Goal: Find specific page/section: Find specific page/section

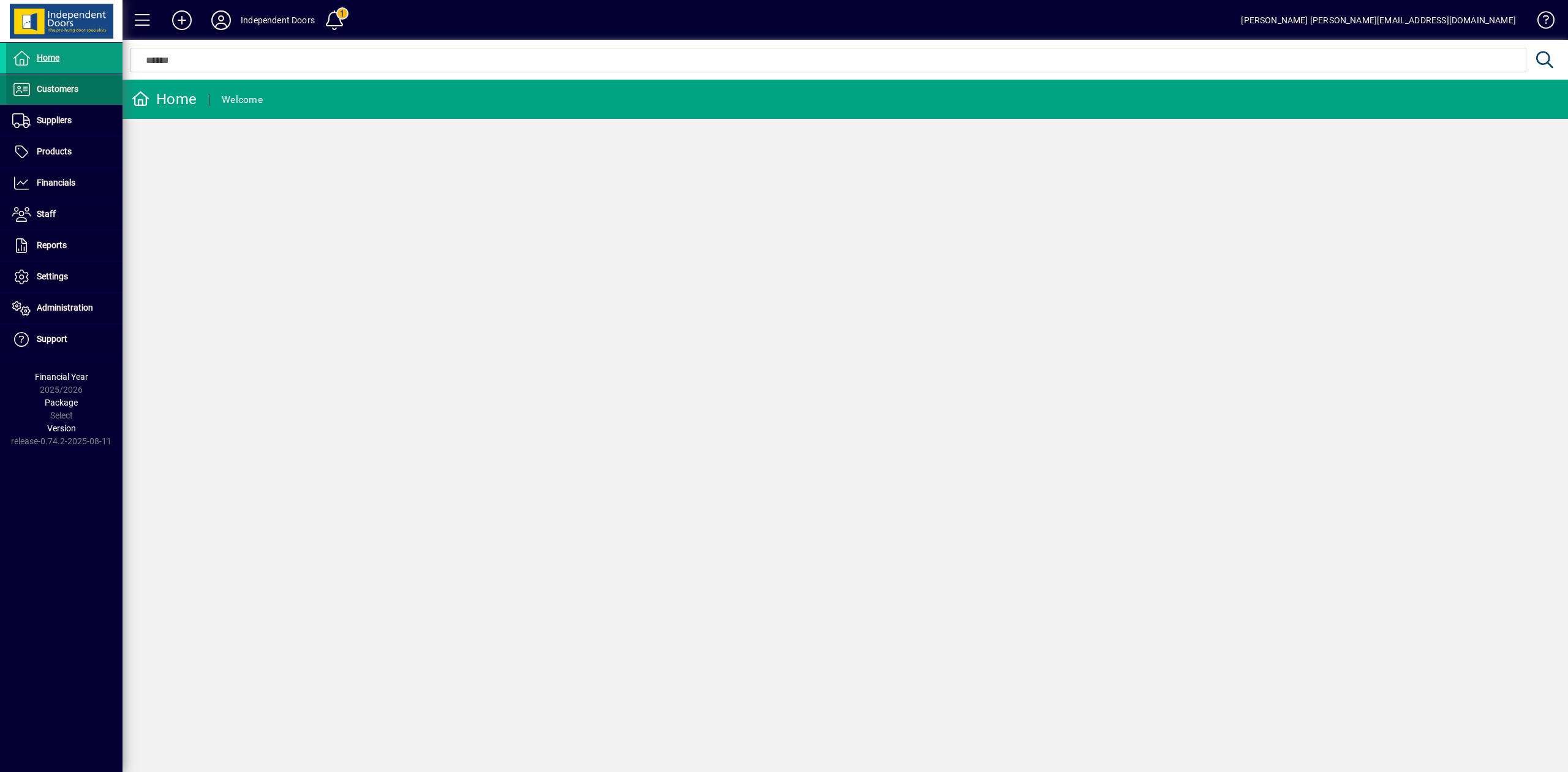
click at [53, 91] on span "Customers" at bounding box center [58, 89] width 42 height 10
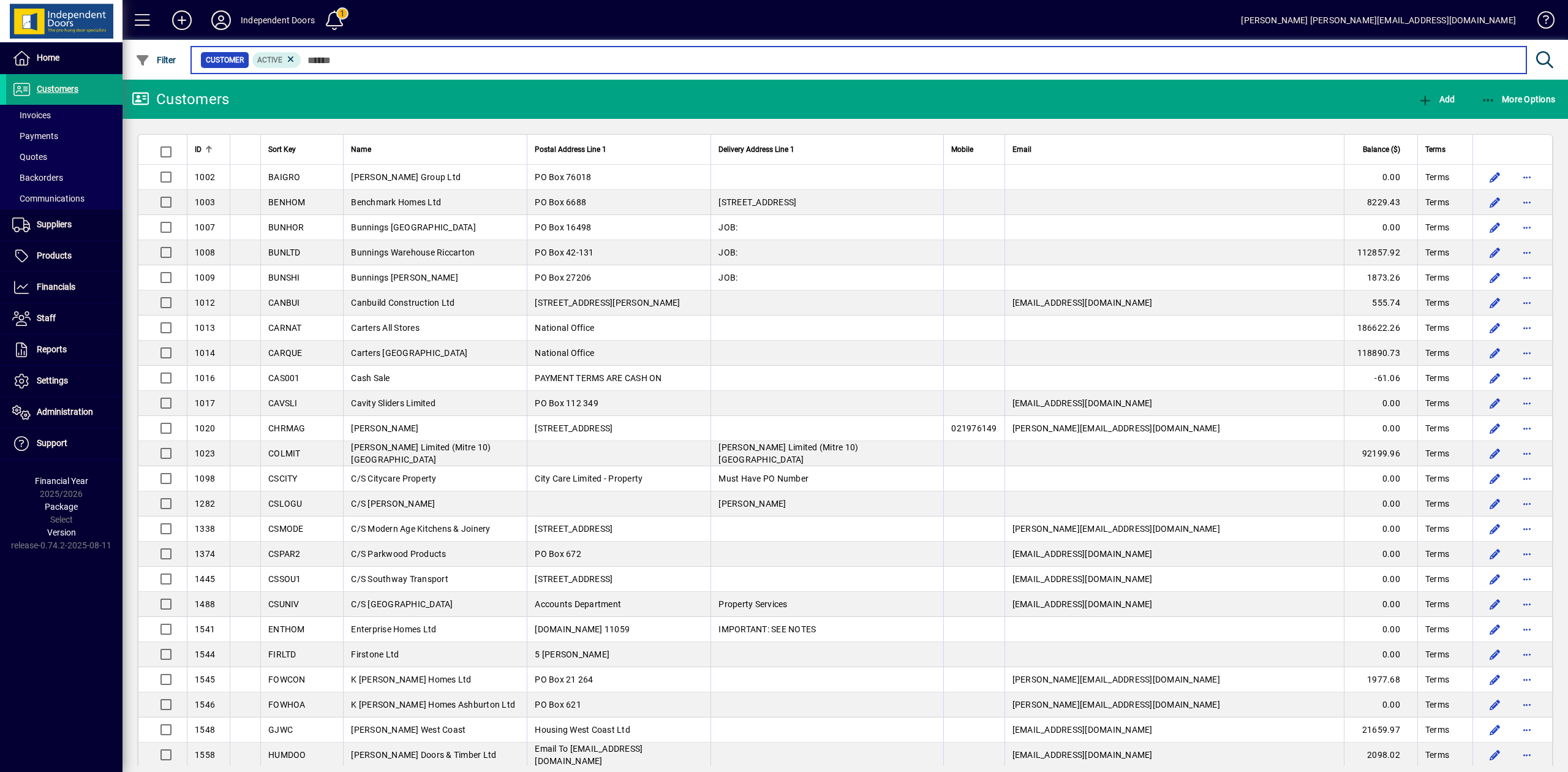
click at [370, 55] on input "text" at bounding box center [909, 59] width 1215 height 17
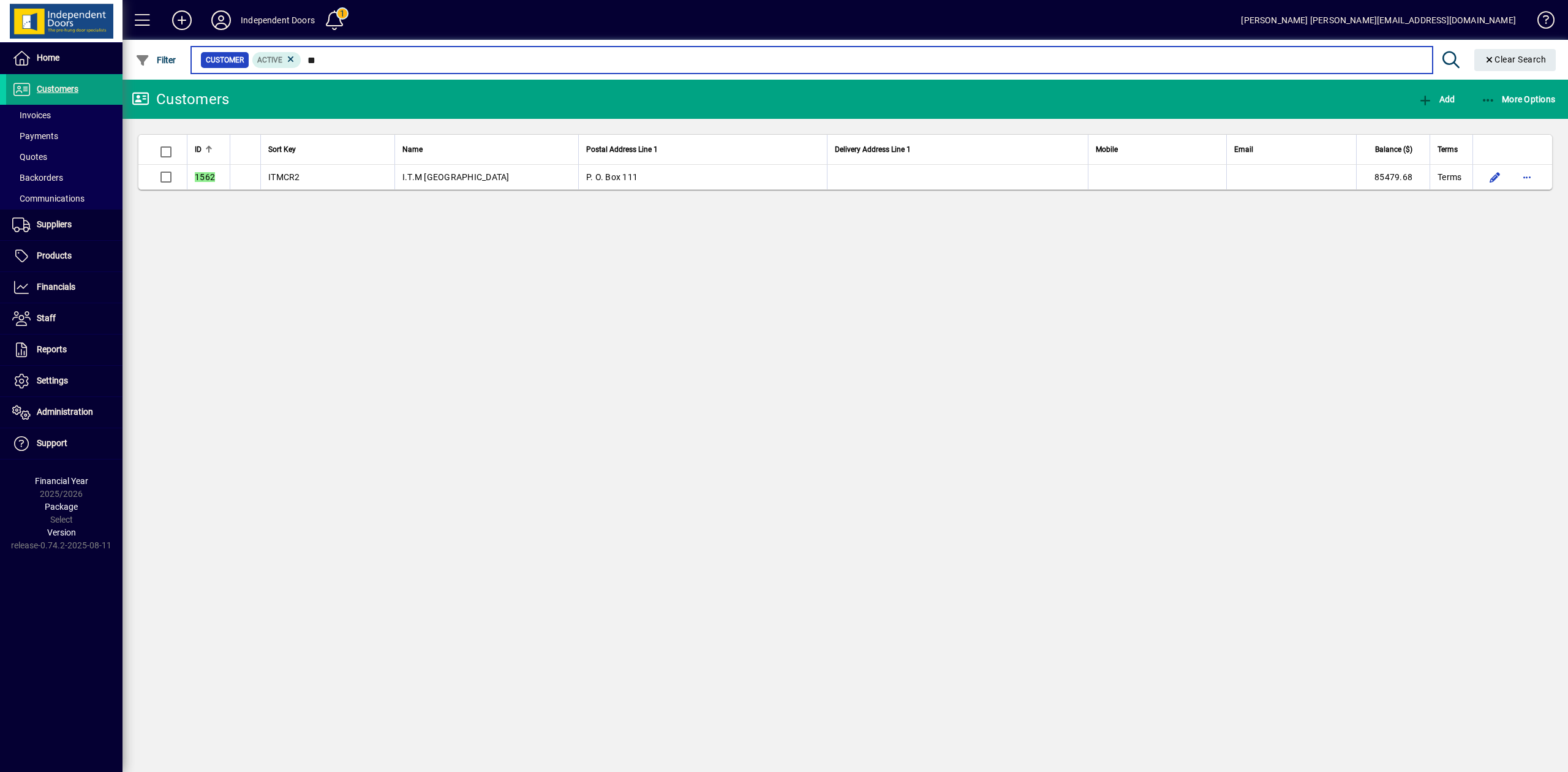
type input "*"
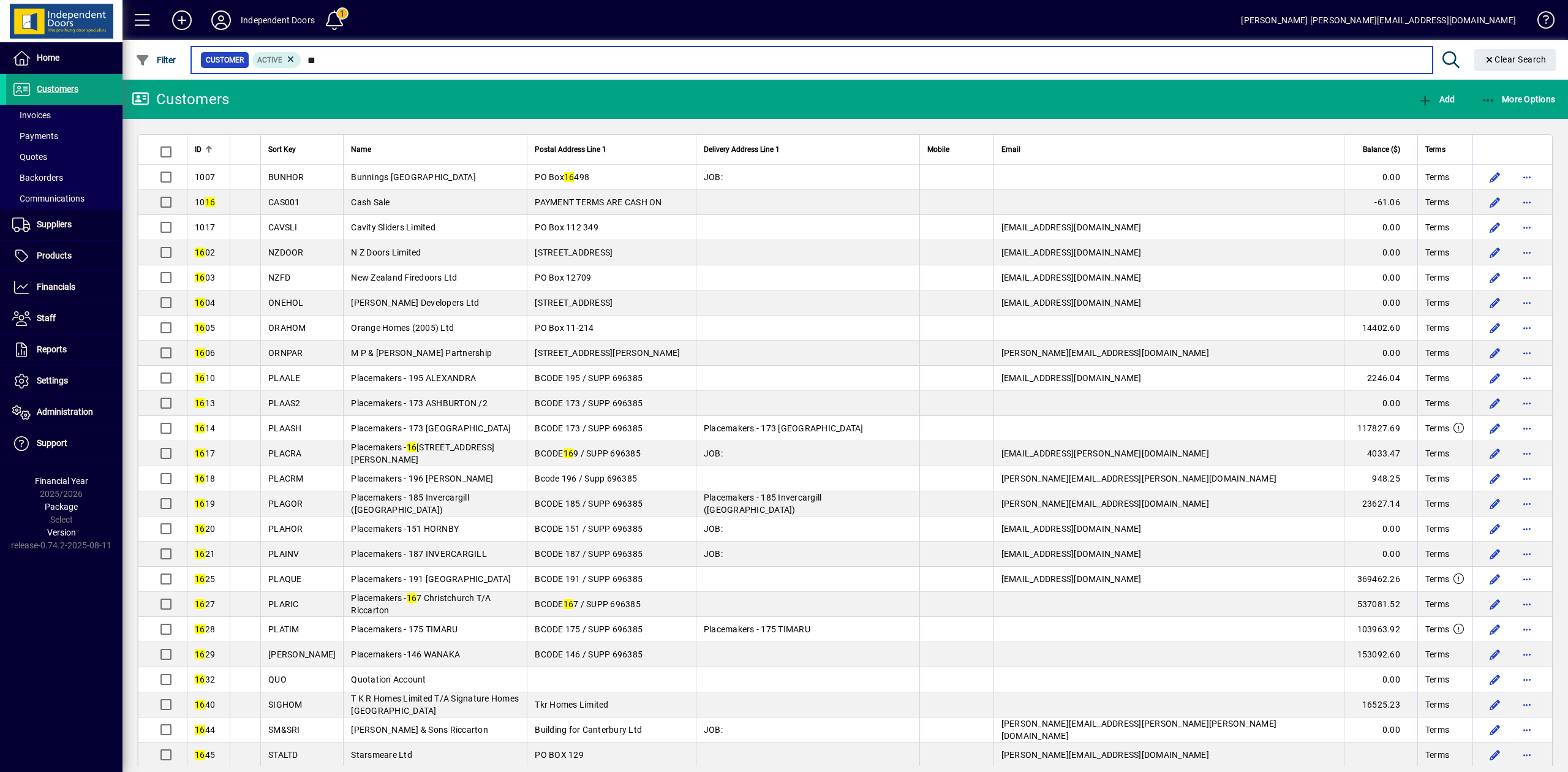
type input "*"
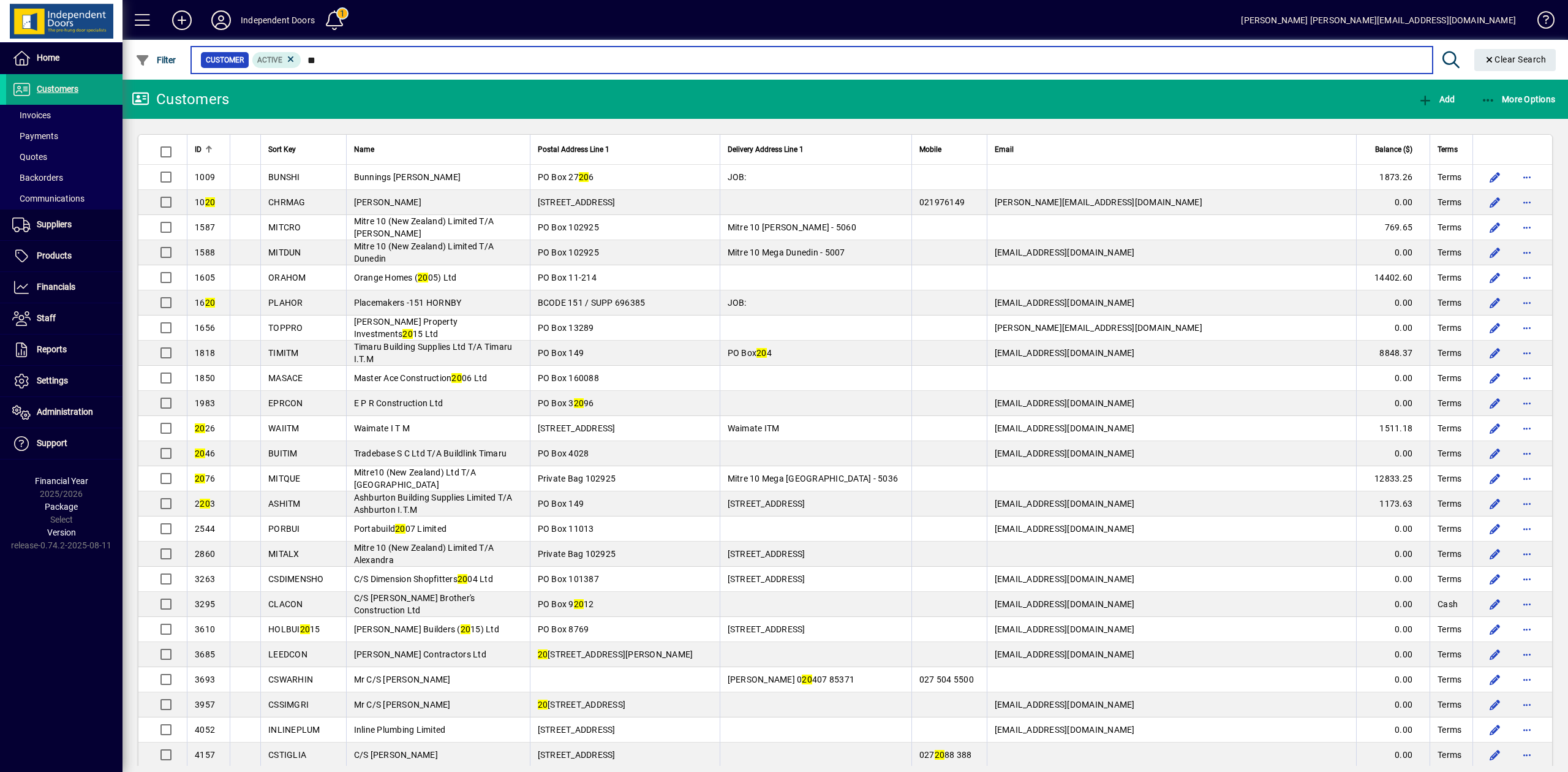
type input "*"
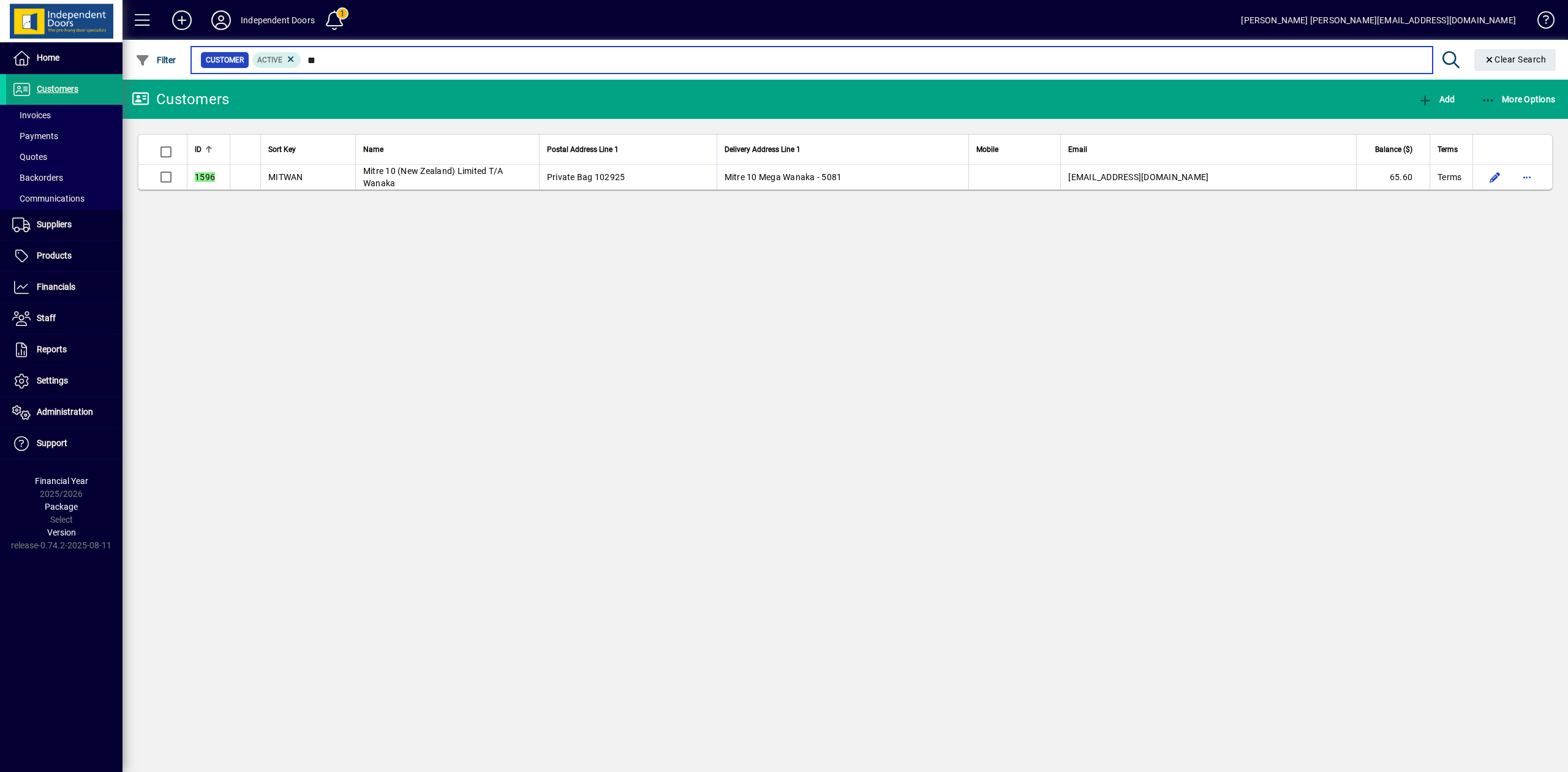
type input "*"
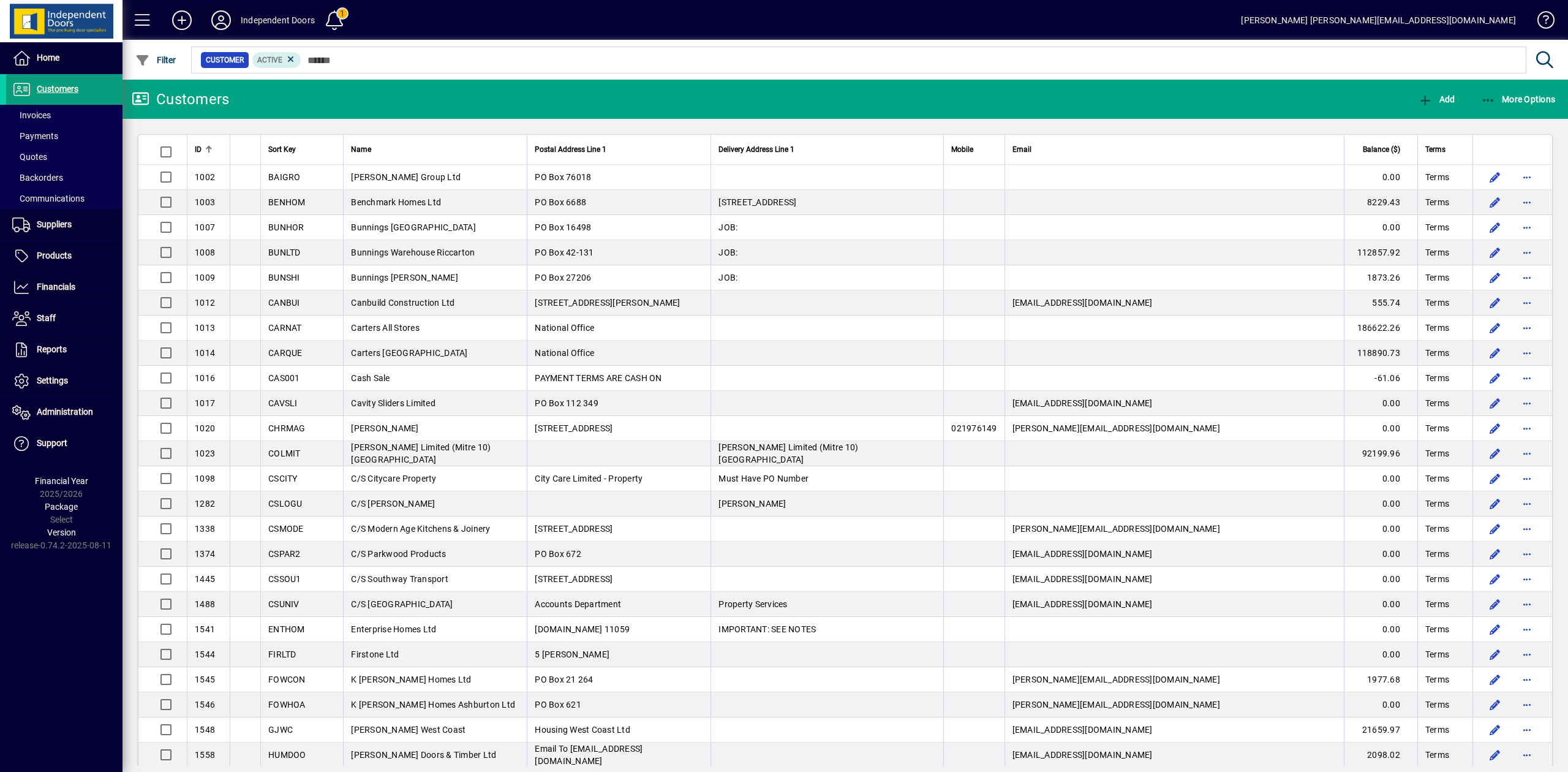
click at [219, 21] on icon at bounding box center [220, 19] width 25 height 19
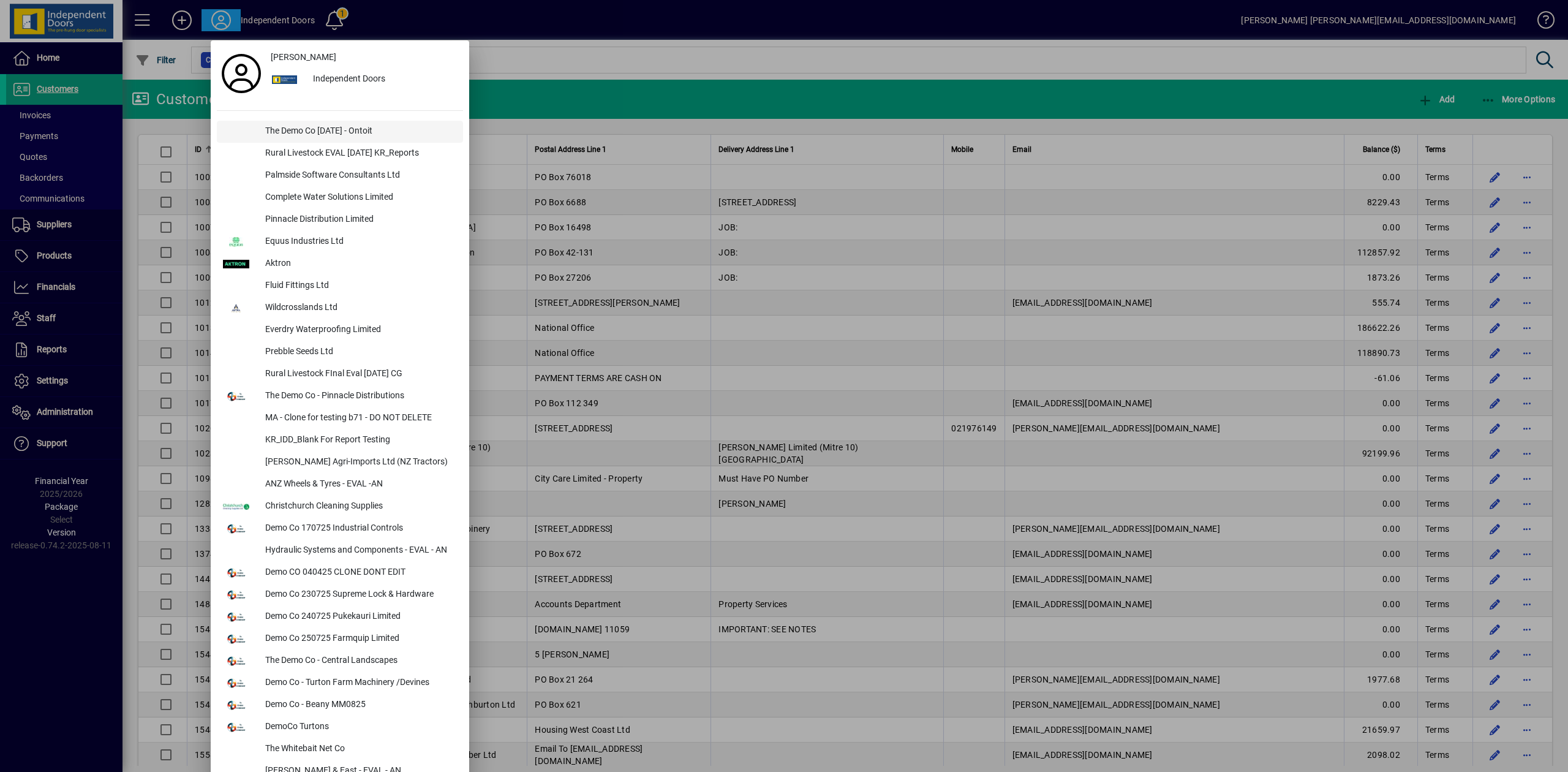
click at [310, 135] on div "The Demo Co [DATE] - Ontoit" at bounding box center [358, 132] width 208 height 22
